Goal: Navigation & Orientation: Find specific page/section

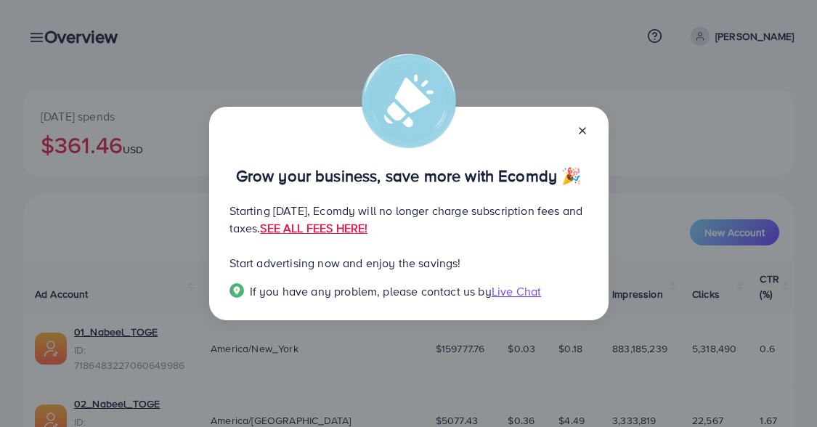
click at [718, 142] on div "Grow your business, save more with Ecomdy 🎉 Starting [DATE], Ecomdy will no lon…" at bounding box center [408, 213] width 817 height 427
click at [583, 125] on icon at bounding box center [582, 131] width 12 height 12
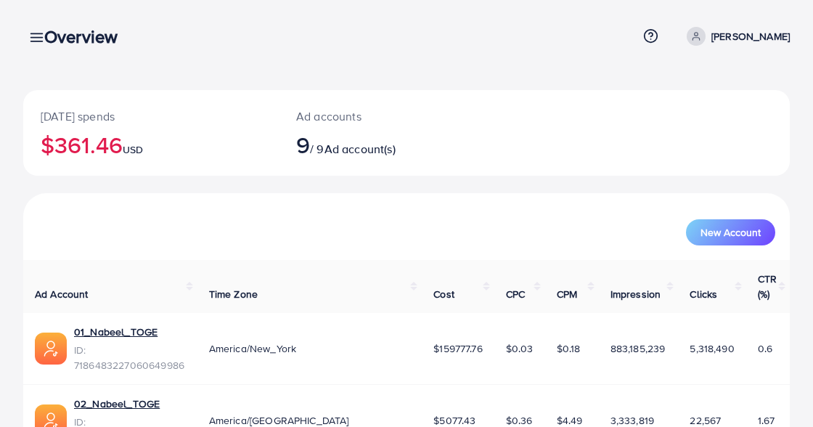
click at [456, 182] on div "[DATE] spends $361.46 USD Ad accounts 9 / 9 Ad account(s)" at bounding box center [406, 141] width 767 height 103
click at [39, 46] on div "Overview" at bounding box center [87, 36] width 108 height 21
click at [37, 38] on div "Overview" at bounding box center [87, 36] width 108 height 21
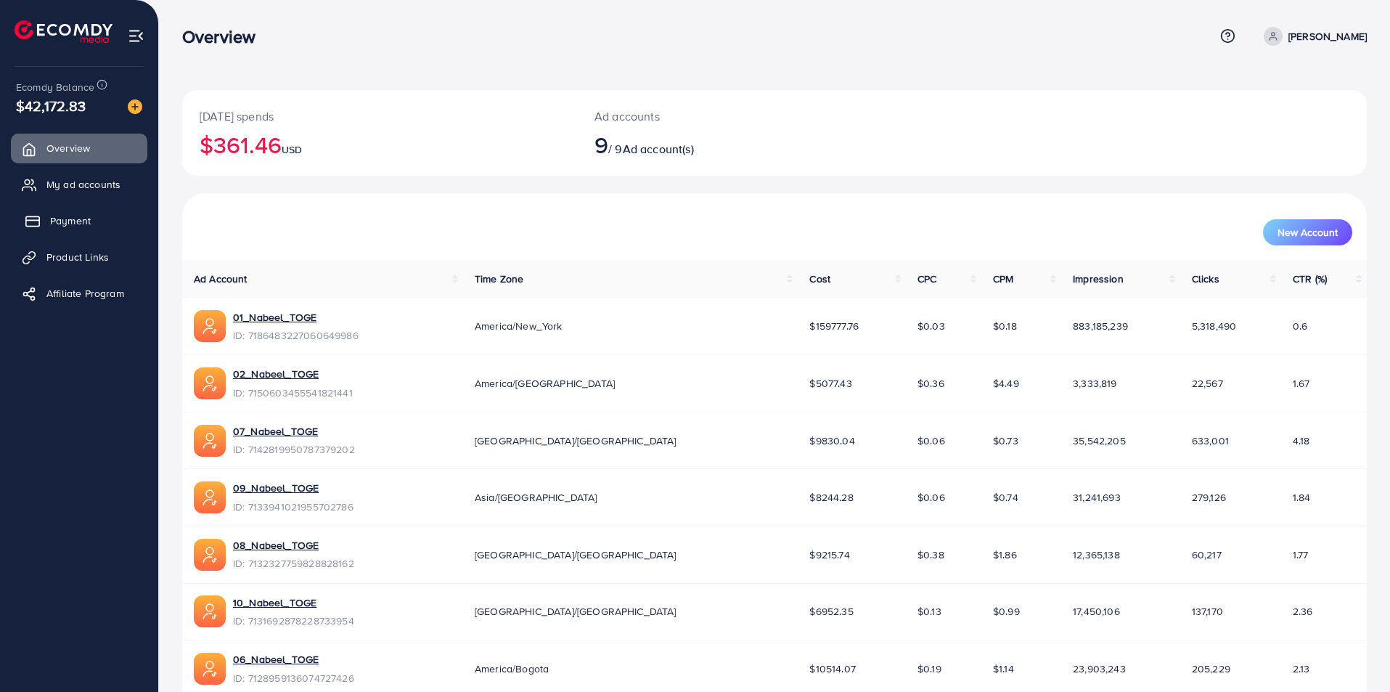
click at [76, 218] on span "Payment" at bounding box center [70, 220] width 41 height 15
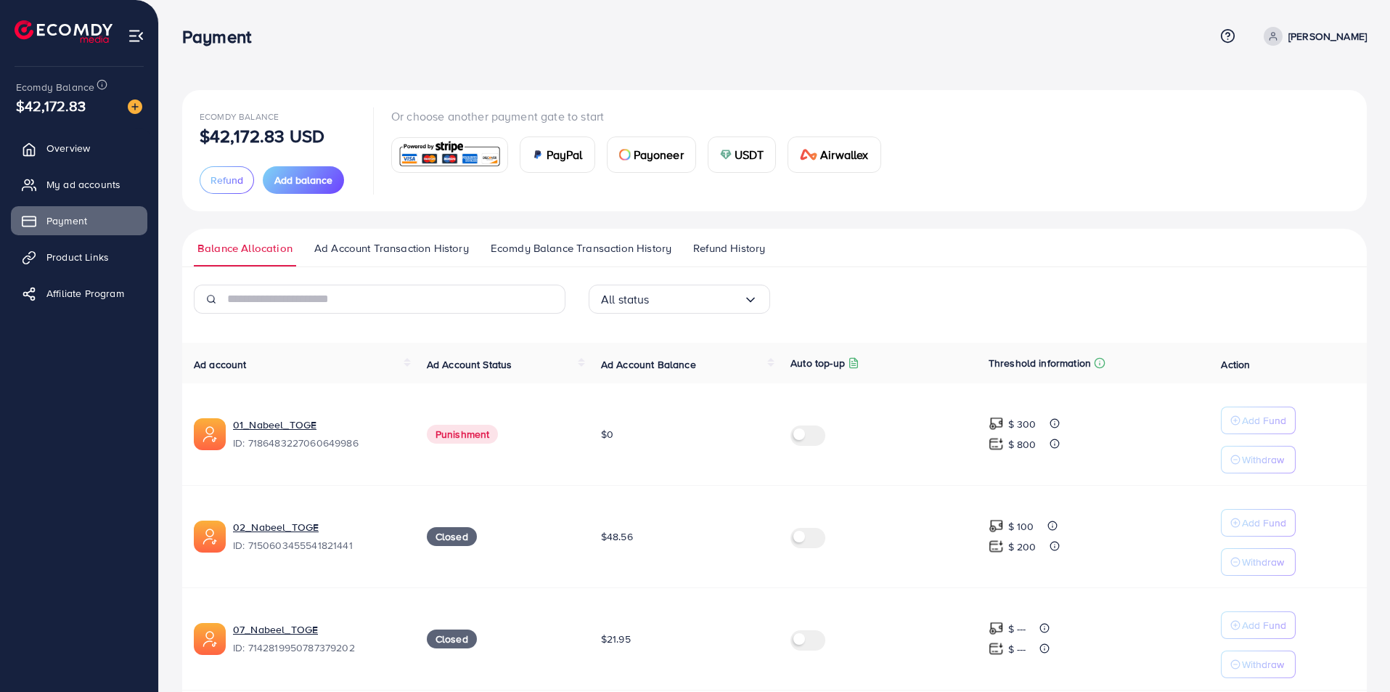
click at [383, 250] on span "Ad Account Transaction History" at bounding box center [391, 248] width 155 height 16
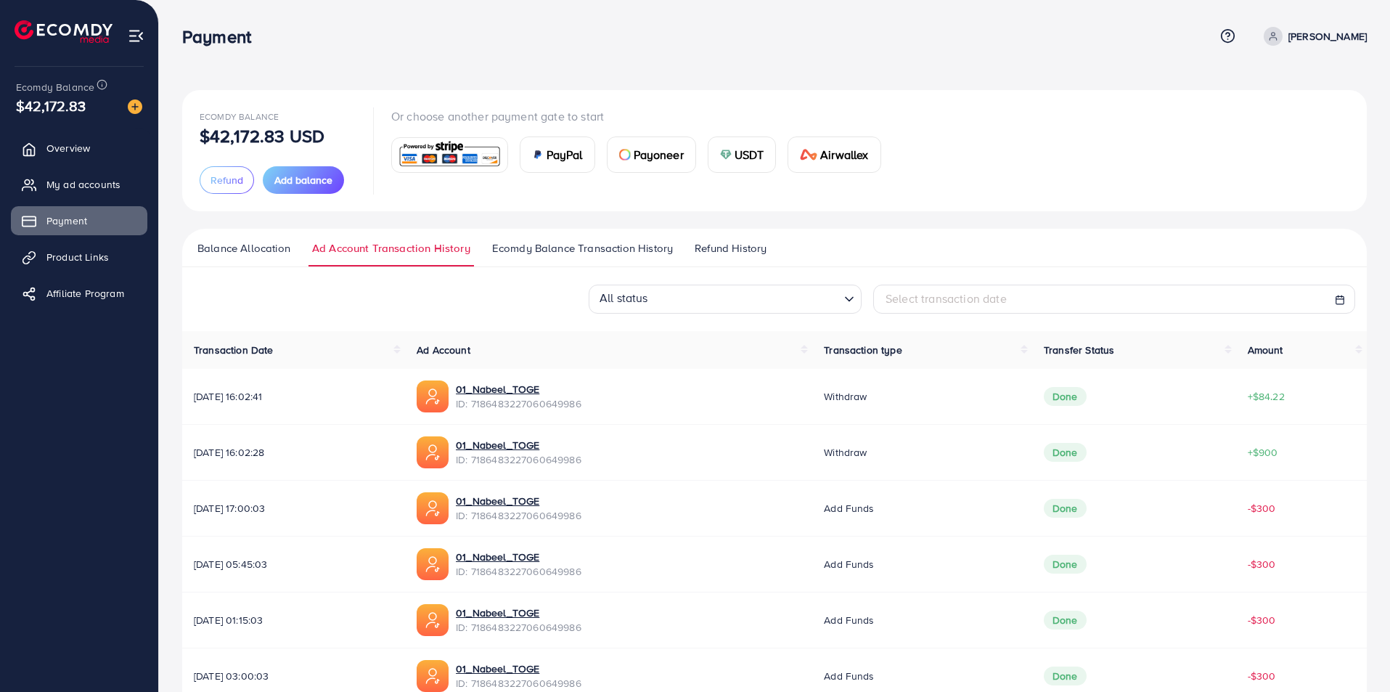
click at [539, 253] on span "Ecomdy Balance Transaction History" at bounding box center [582, 248] width 181 height 16
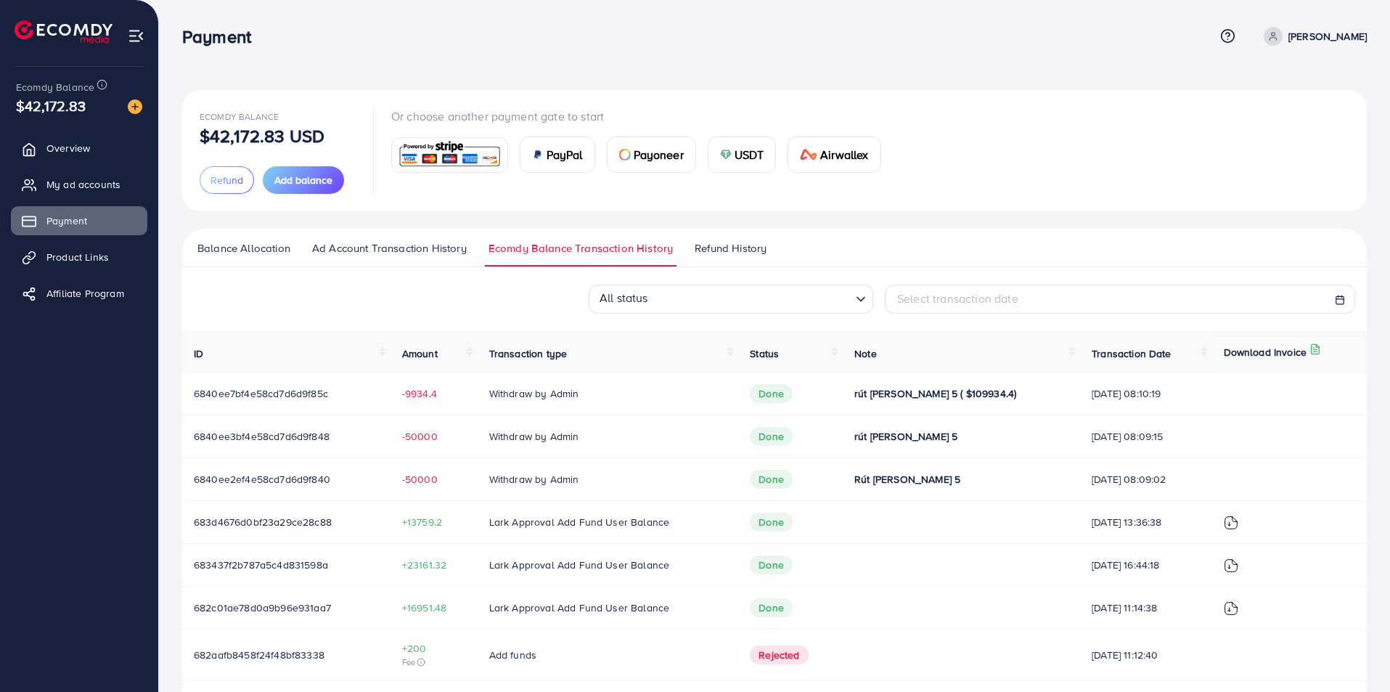
click at [648, 249] on span "Ecomdy Balance Transaction History" at bounding box center [581, 248] width 184 height 16
click at [718, 250] on span "Refund History" at bounding box center [731, 248] width 72 height 16
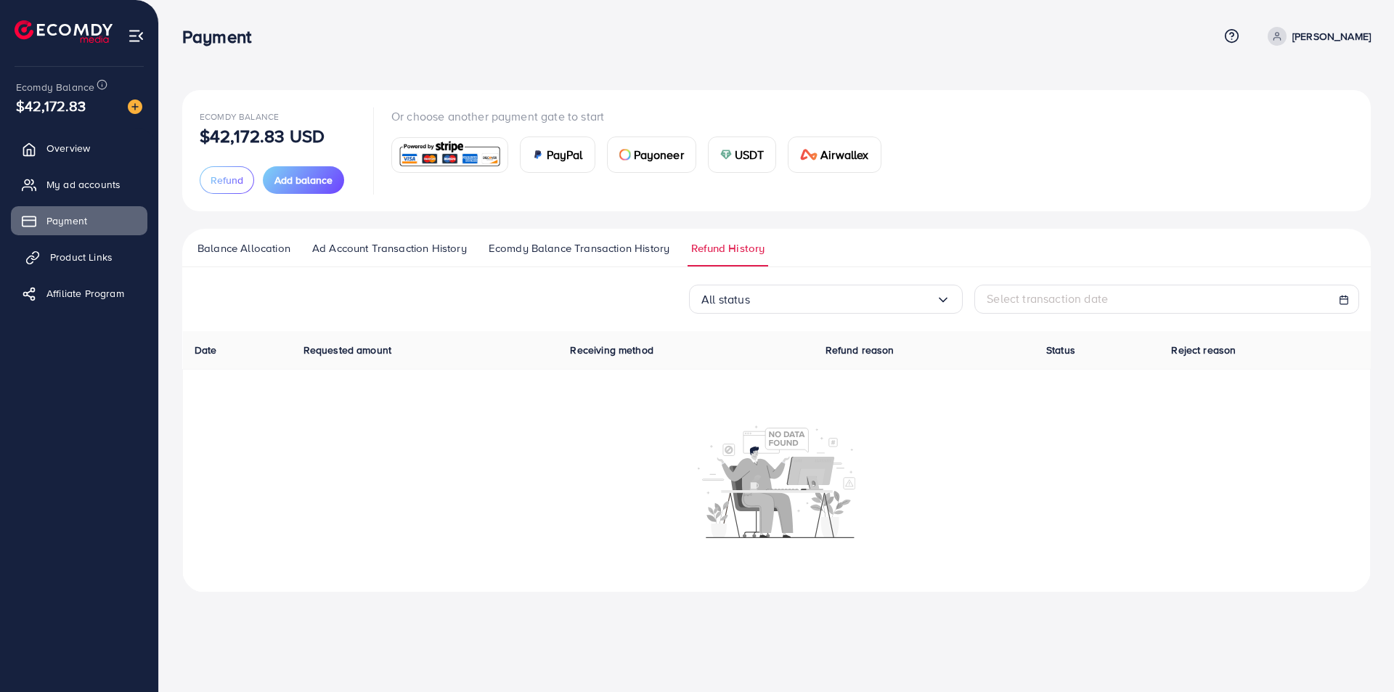
click at [51, 248] on link "Product Links" at bounding box center [79, 256] width 136 height 29
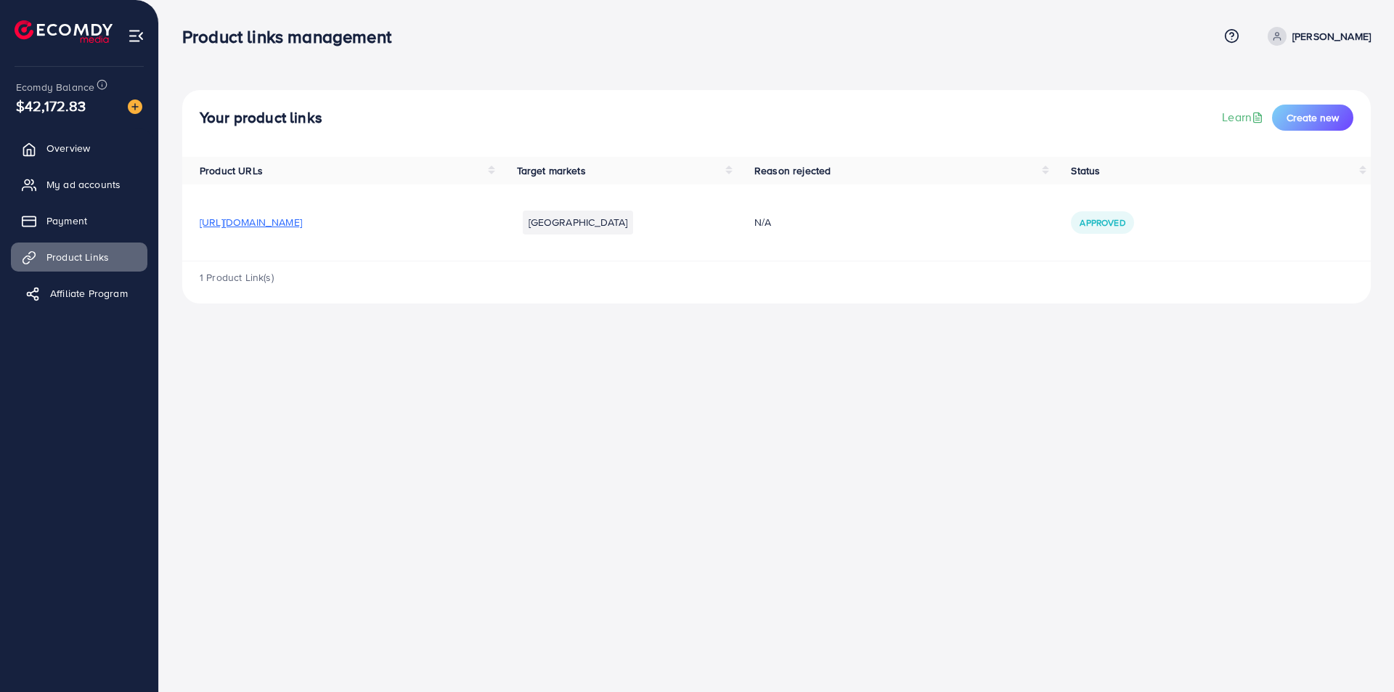
click at [62, 286] on span "Affiliate Program" at bounding box center [89, 293] width 78 height 15
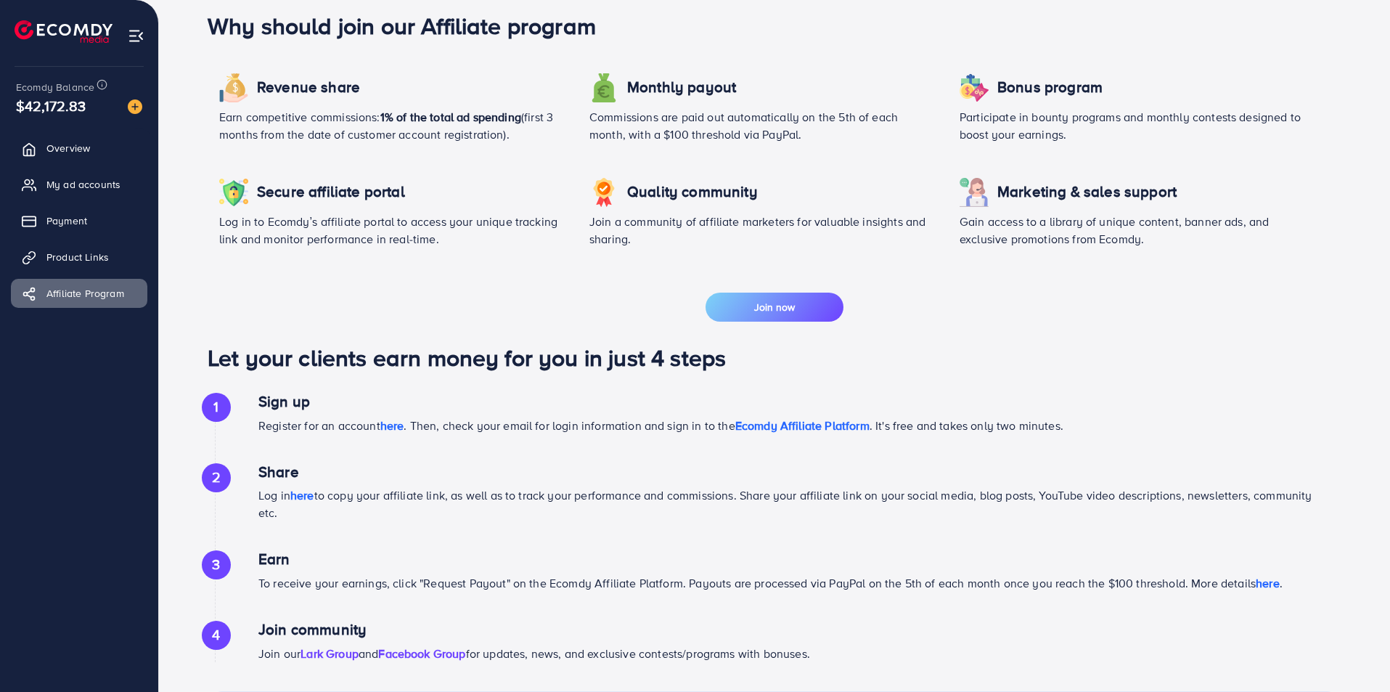
scroll to position [314, 0]
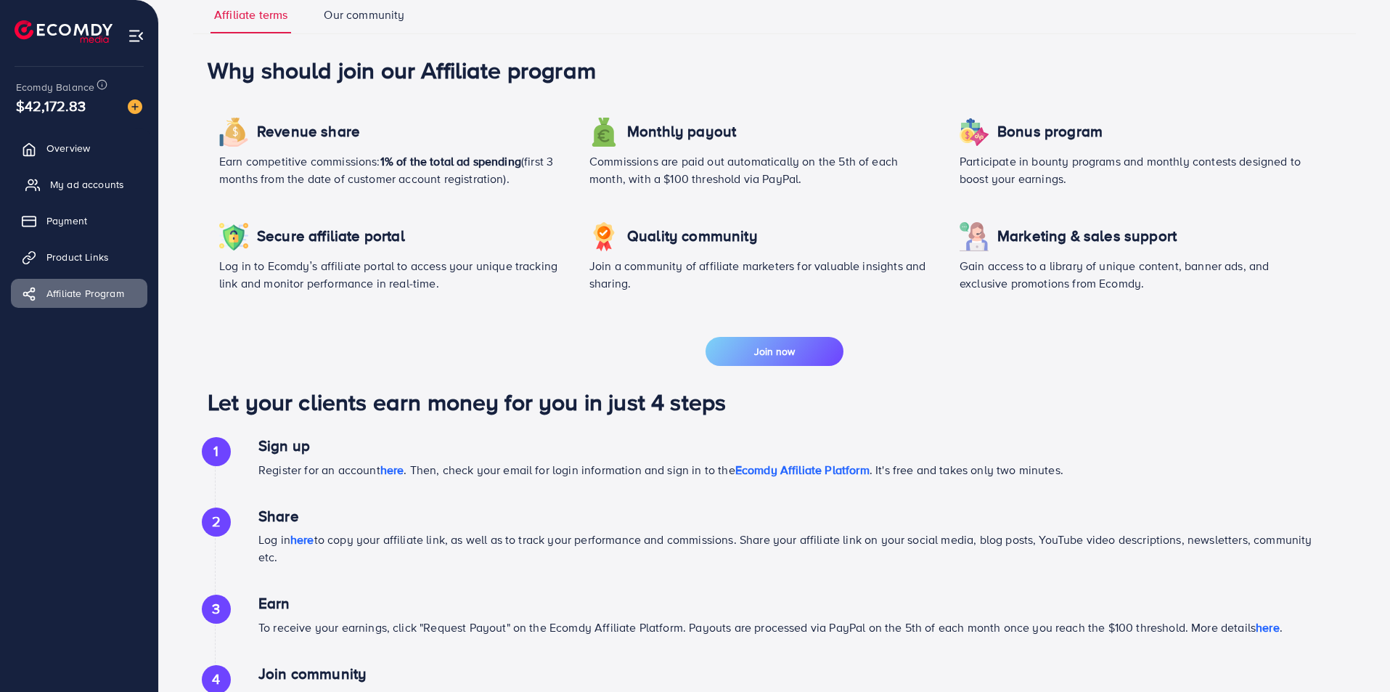
click at [89, 185] on span "My ad accounts" at bounding box center [87, 184] width 74 height 15
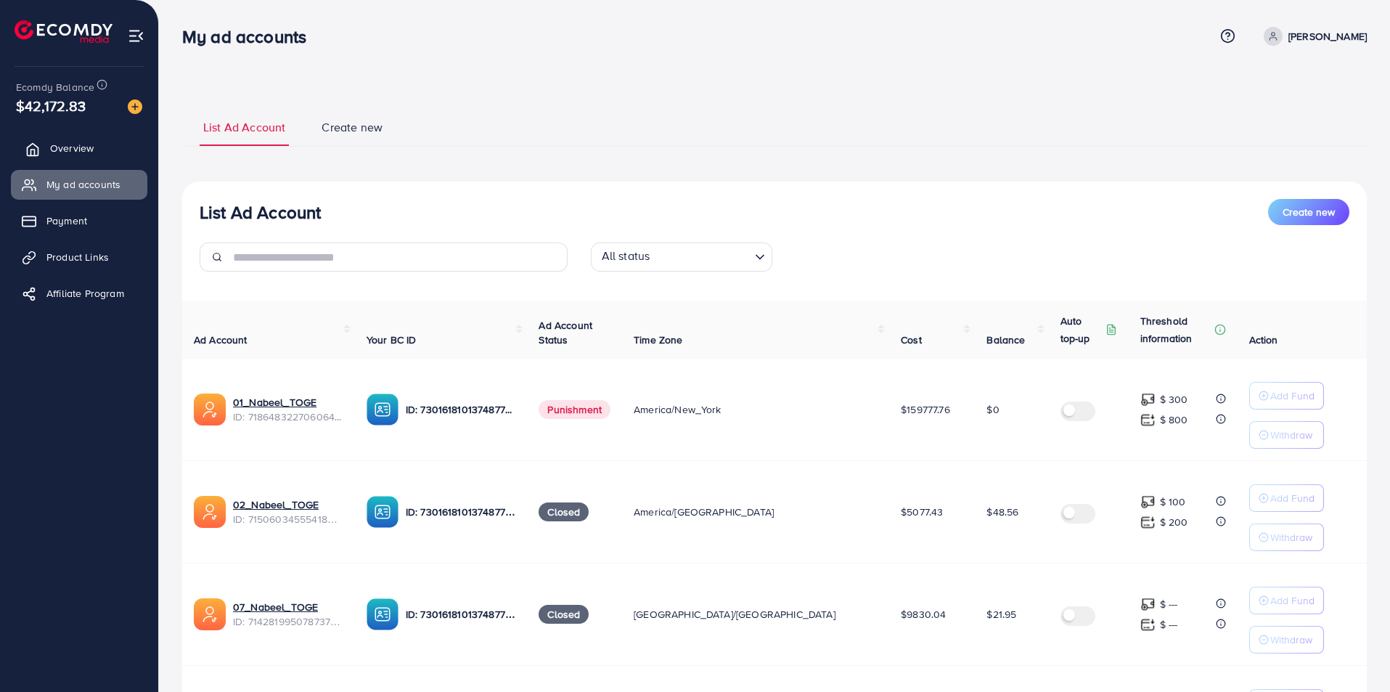
click at [73, 153] on span "Overview" at bounding box center [72, 148] width 44 height 15
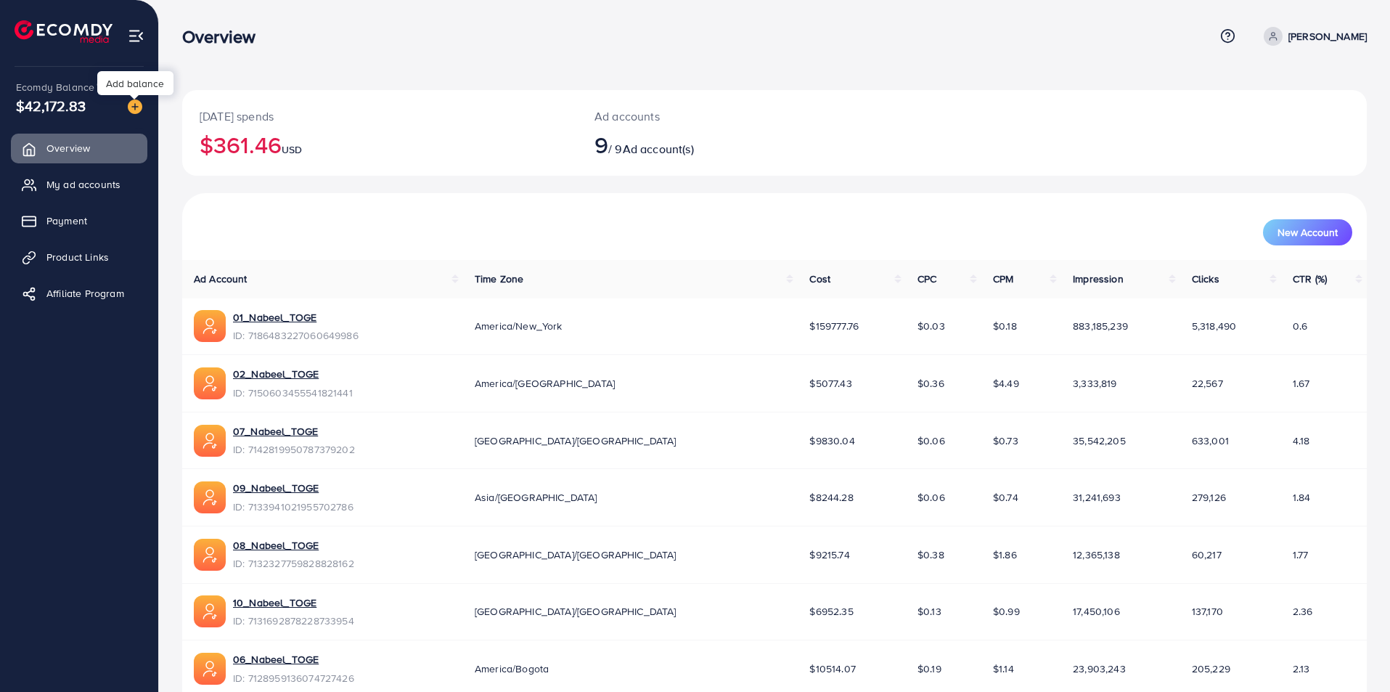
click at [135, 105] on img at bounding box center [135, 106] width 15 height 15
